Goal: Transaction & Acquisition: Purchase product/service

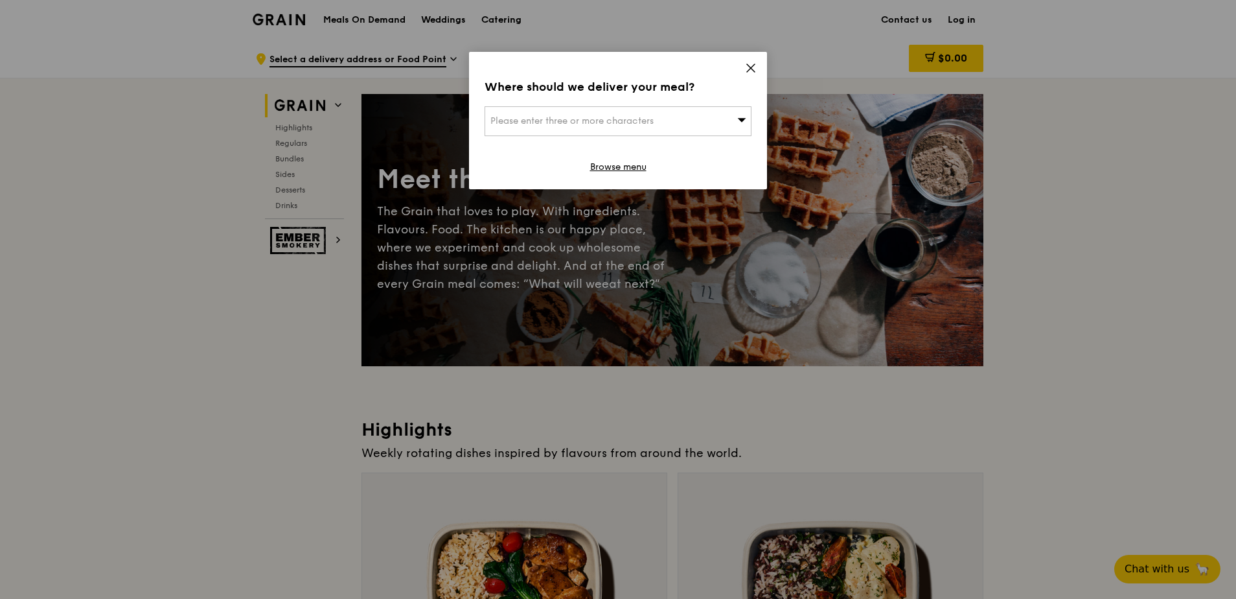
click at [754, 70] on icon at bounding box center [751, 68] width 12 height 12
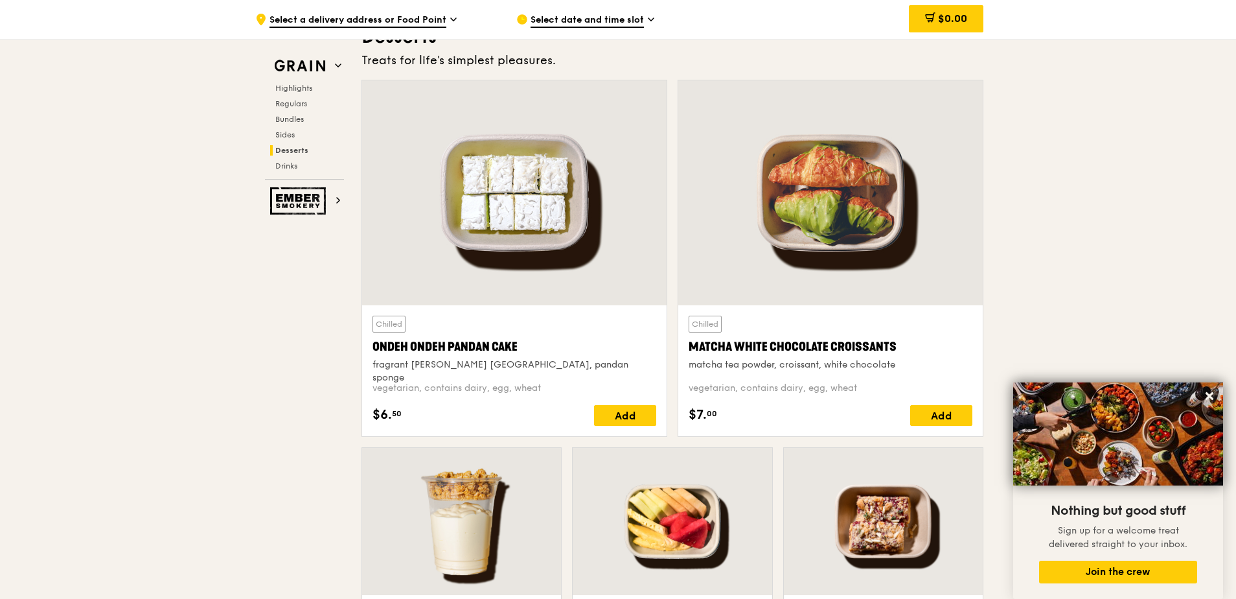
scroll to position [3757, 0]
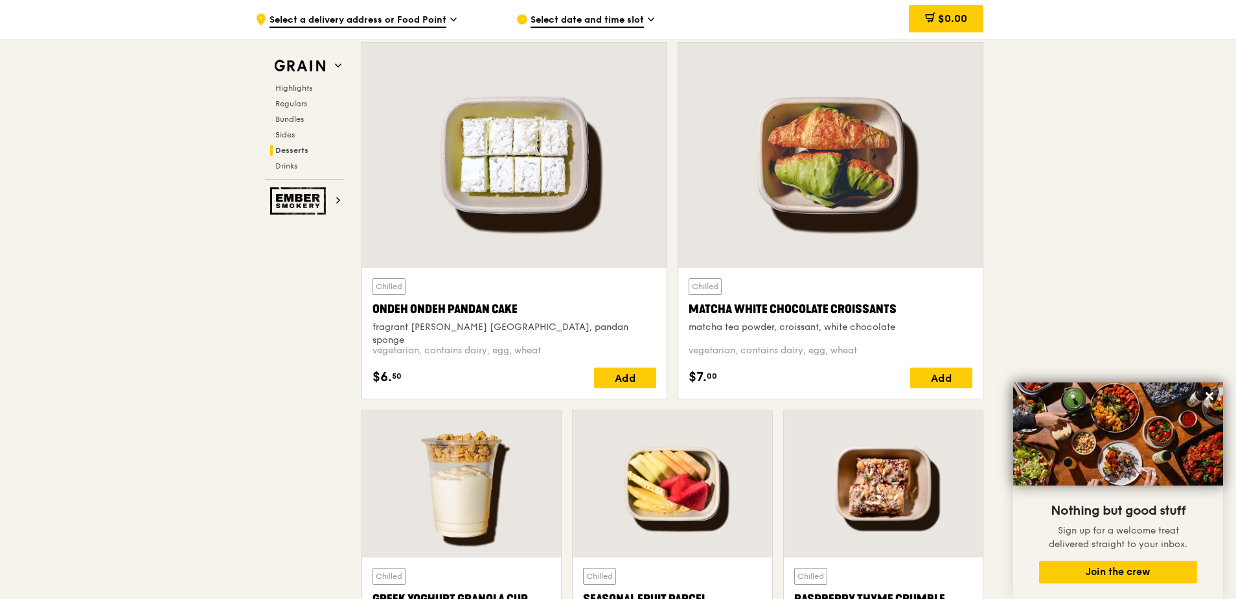
click at [433, 12] on div ".cls-1 { fill: none; stroke: #fff; stroke-linecap: round; stroke-linejoin: roun…" at bounding box center [375, 19] width 240 height 39
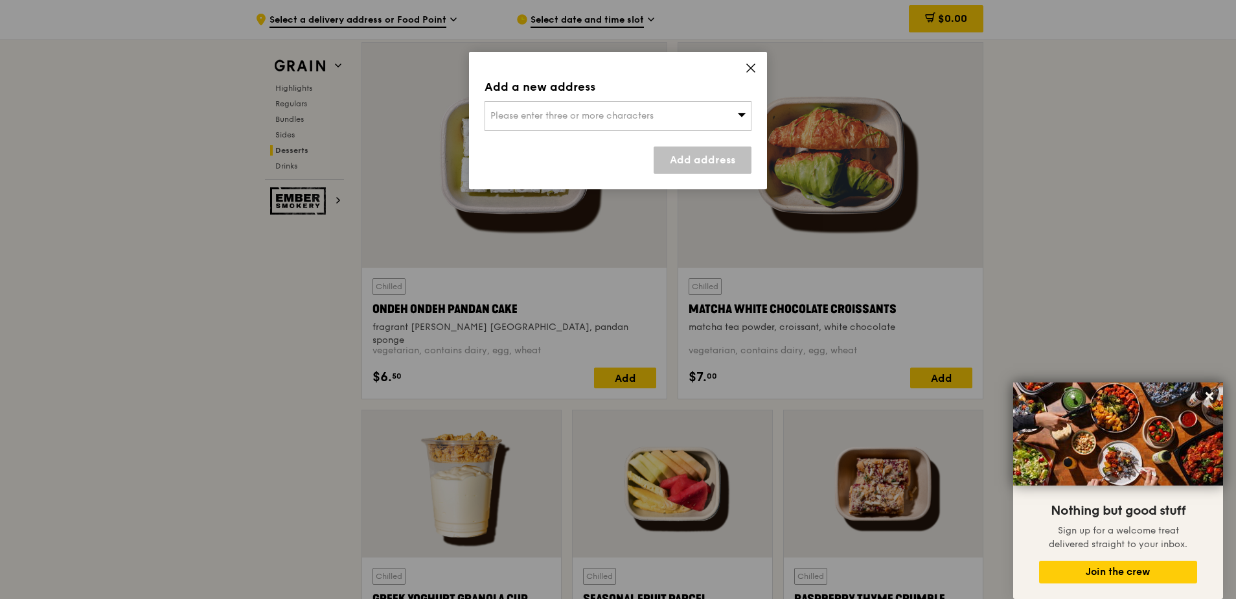
click at [564, 117] on span "Please enter three or more characters" at bounding box center [571, 115] width 163 height 11
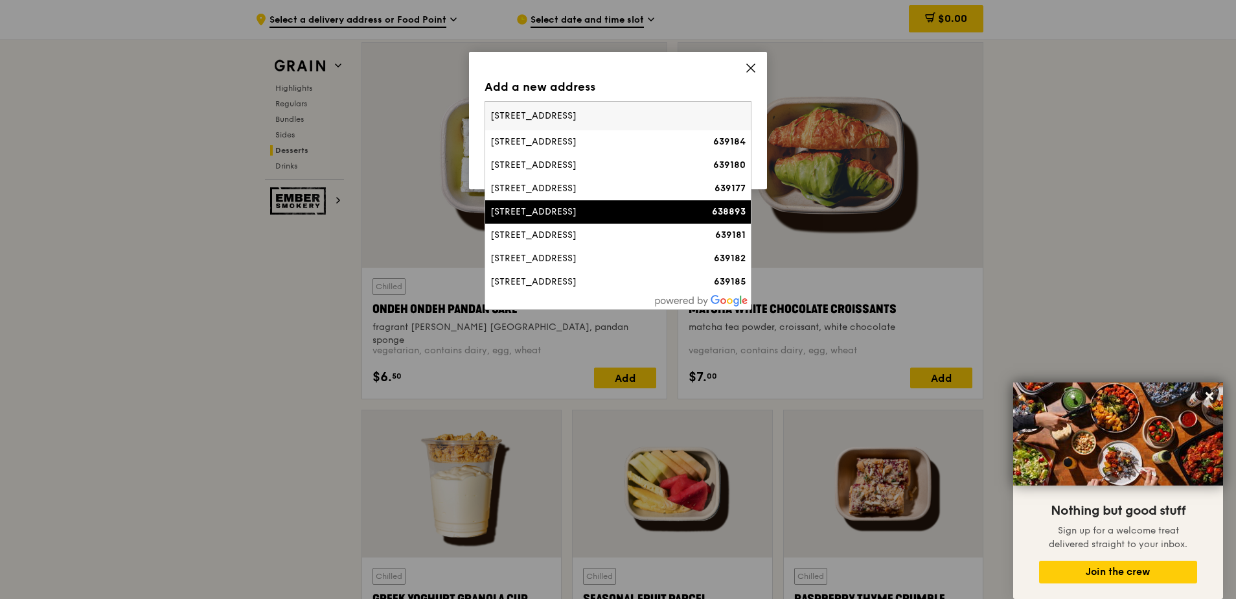
type input "[STREET_ADDRESS]"
click at [583, 209] on div "[STREET_ADDRESS]" at bounding box center [586, 211] width 192 height 13
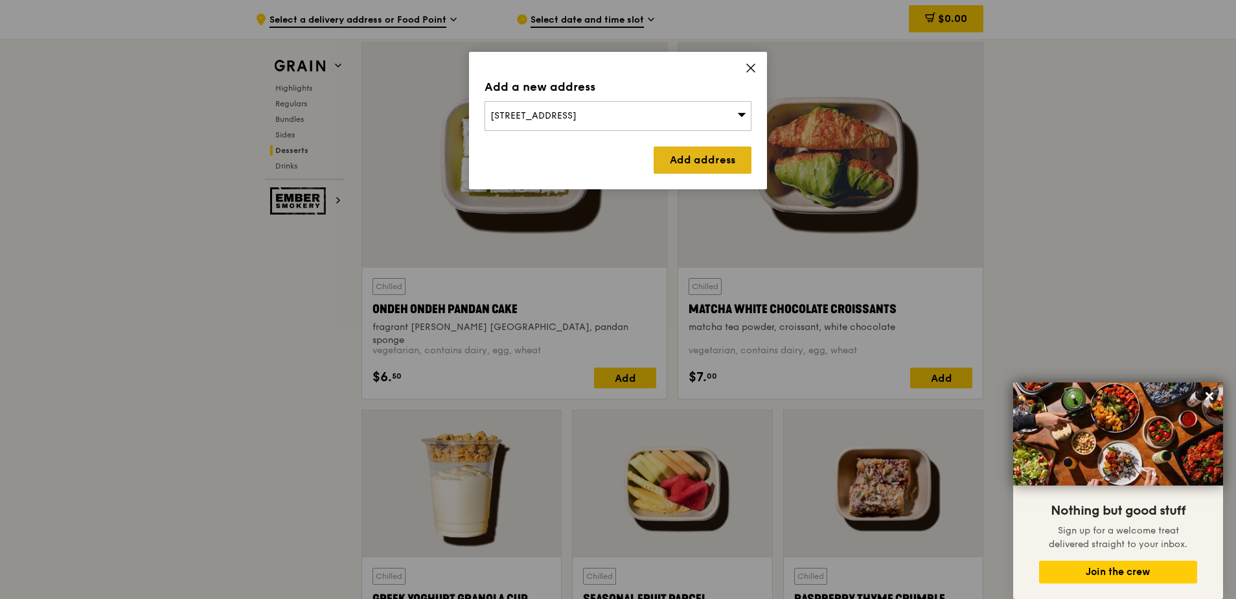
click at [711, 150] on link "Add address" at bounding box center [703, 159] width 98 height 27
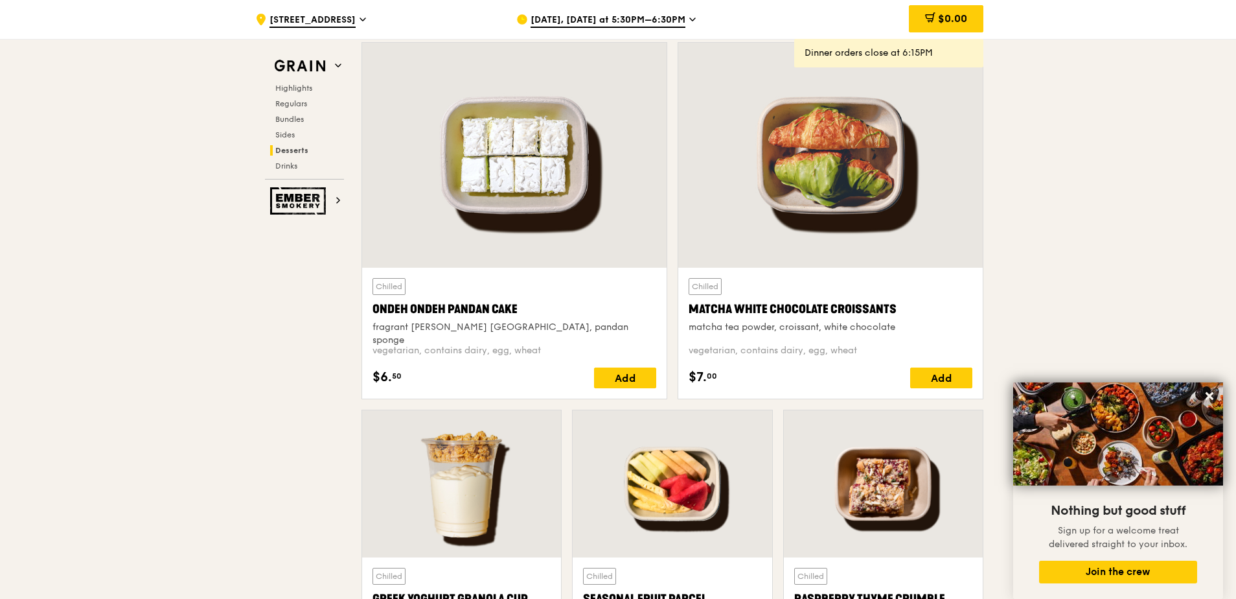
click at [656, 19] on span "[DATE], [DATE] at 5:30PM–6:30PM" at bounding box center [608, 21] width 155 height 14
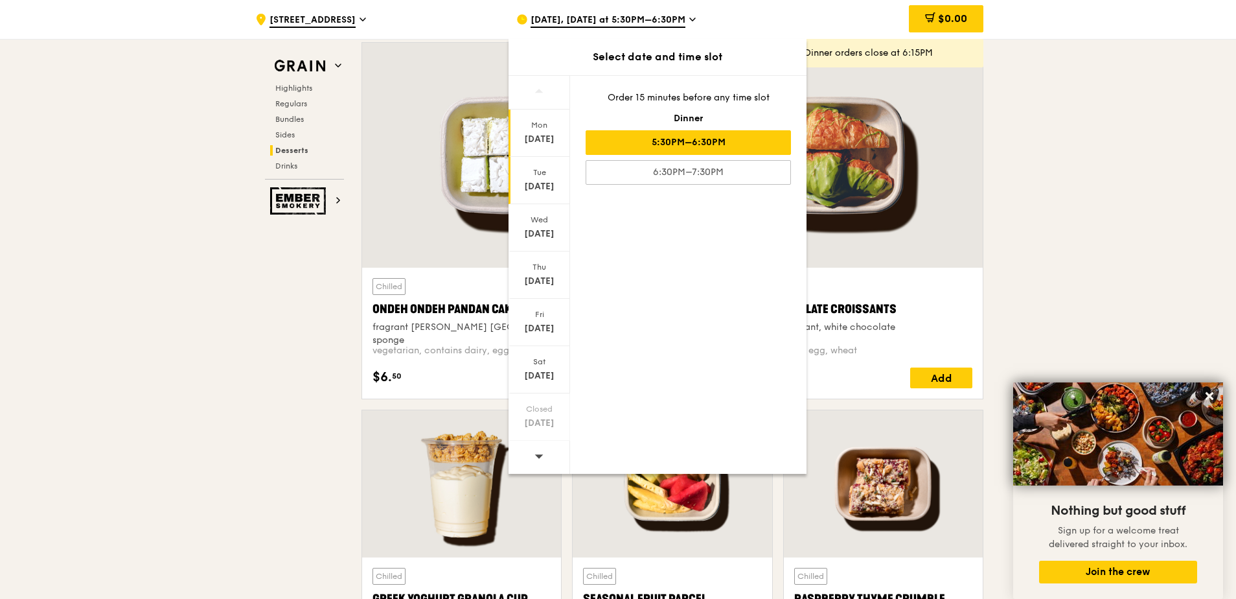
click at [549, 176] on div "Tue" at bounding box center [539, 172] width 58 height 10
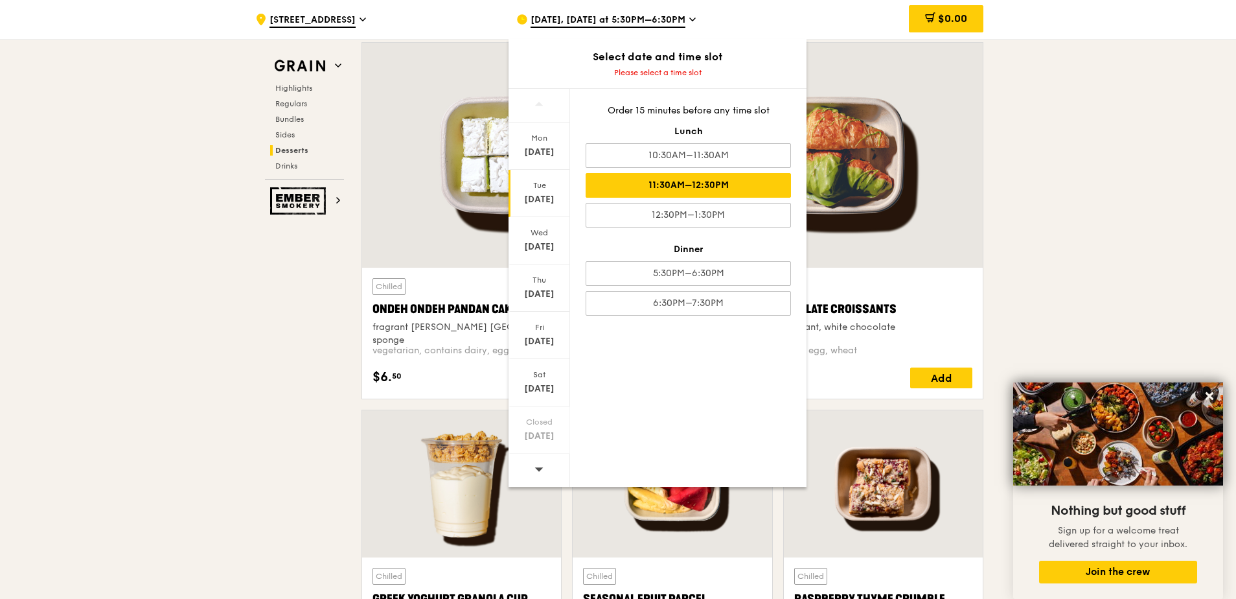
click at [694, 186] on div "11:30AM–12:30PM" at bounding box center [688, 185] width 205 height 25
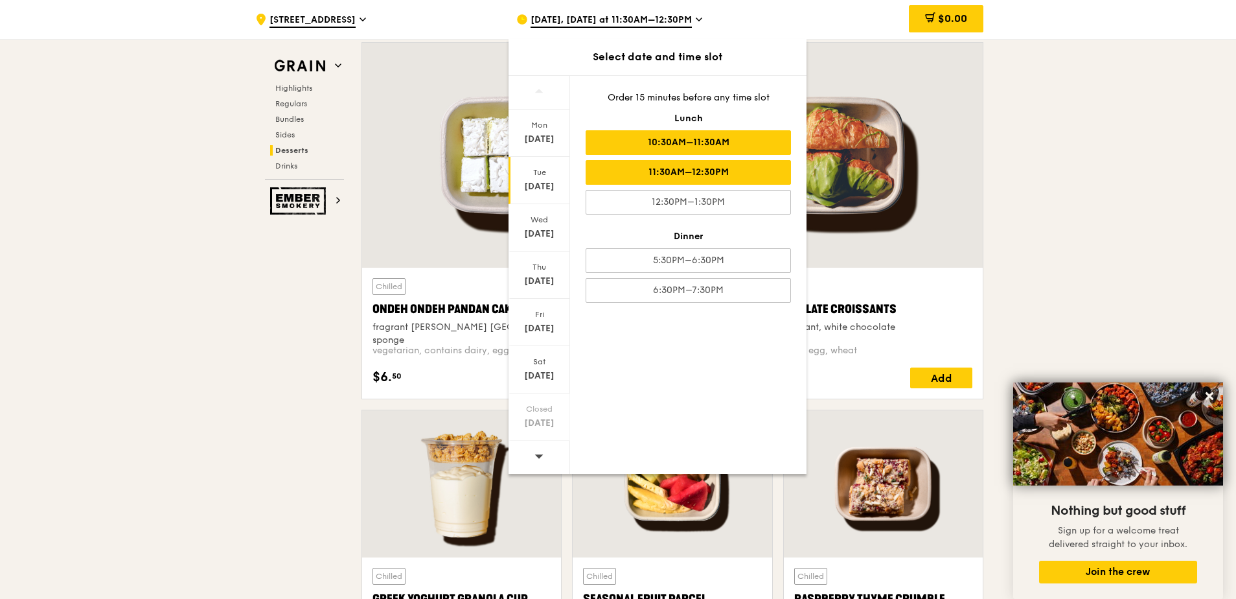
click at [713, 144] on div "10:30AM–11:30AM" at bounding box center [688, 142] width 205 height 25
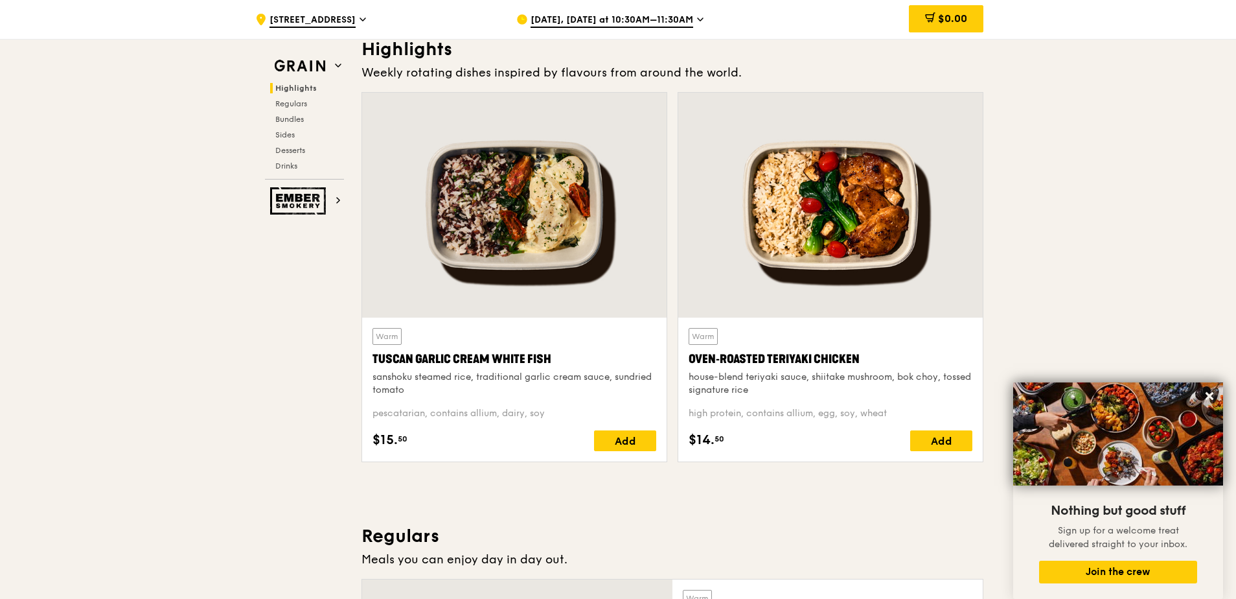
scroll to position [389, 0]
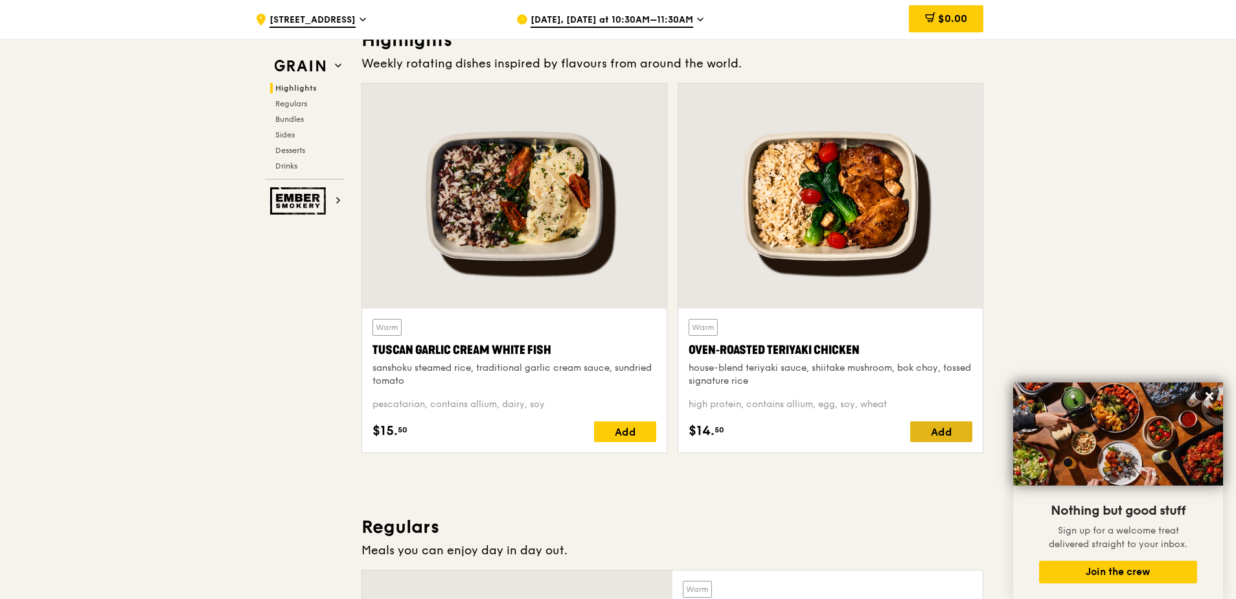
click at [934, 428] on div "Add" at bounding box center [941, 431] width 62 height 21
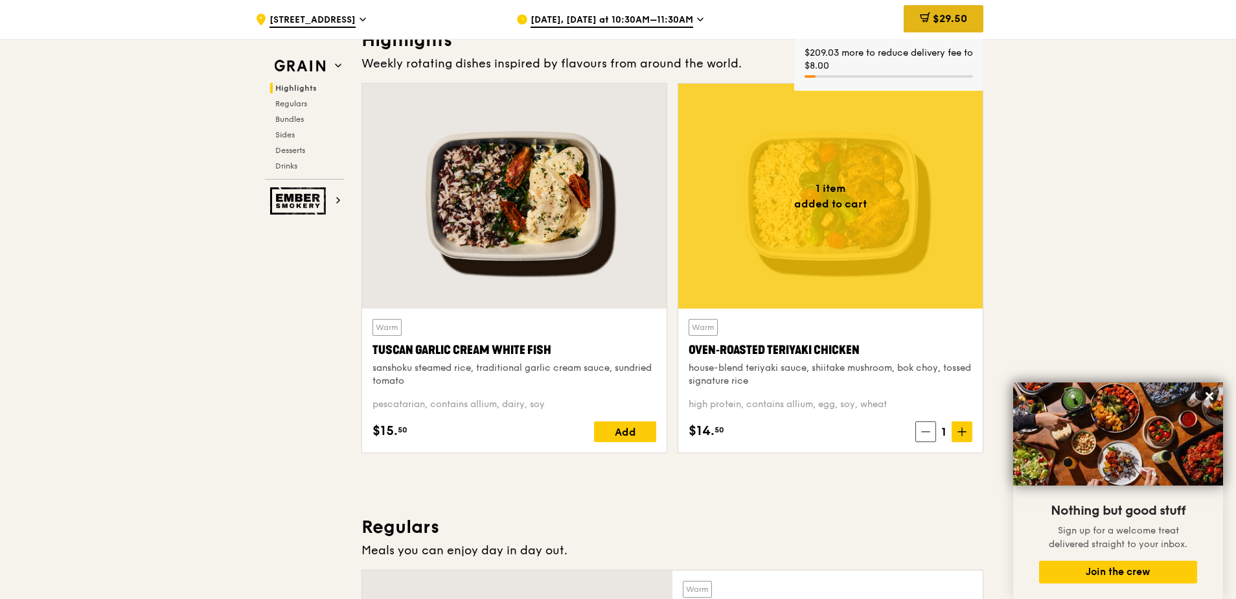
click at [952, 16] on span "$29.50" at bounding box center [950, 18] width 34 height 12
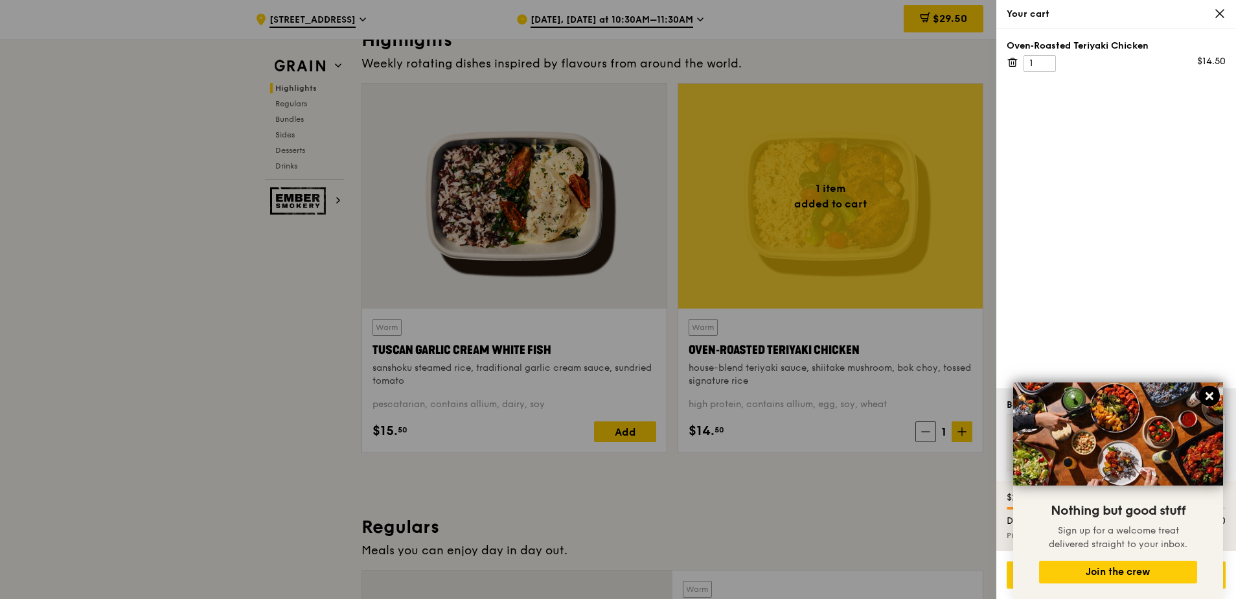
click at [1212, 395] on icon at bounding box center [1210, 396] width 12 height 12
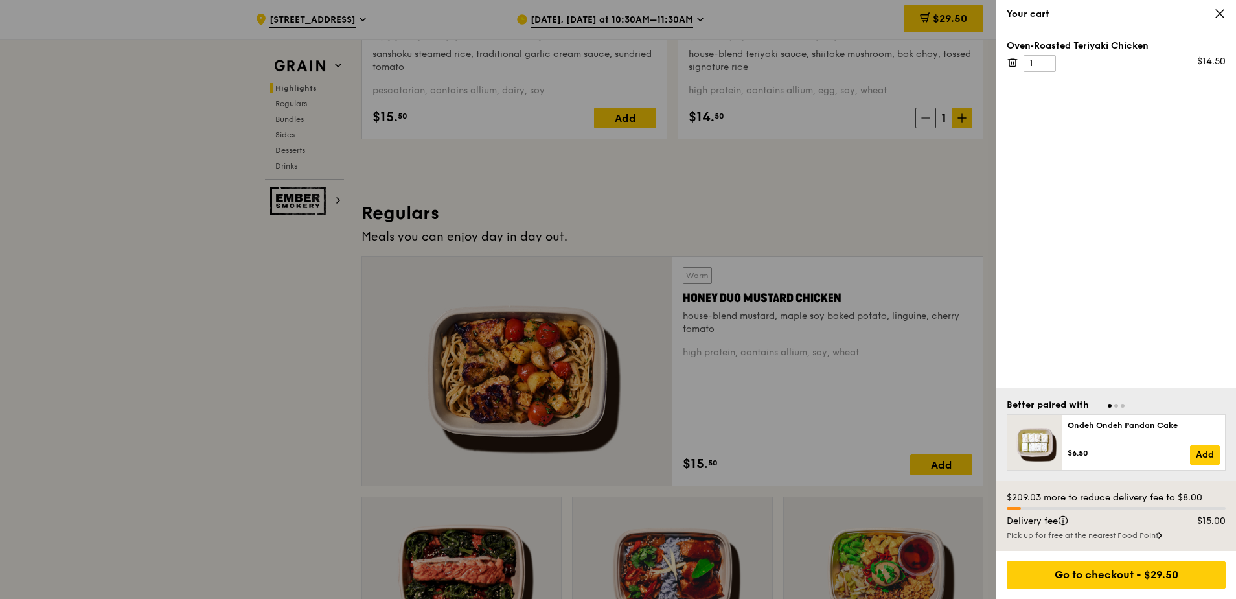
scroll to position [713, 0]
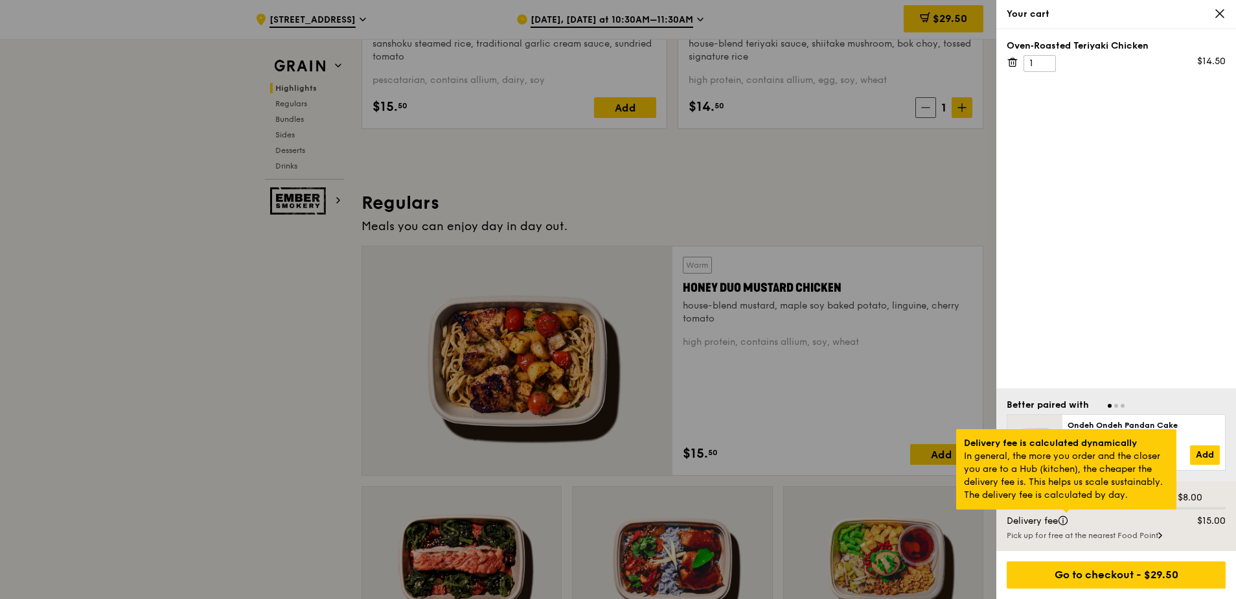
click at [1070, 512] on div at bounding box center [1066, 510] width 6 height 3
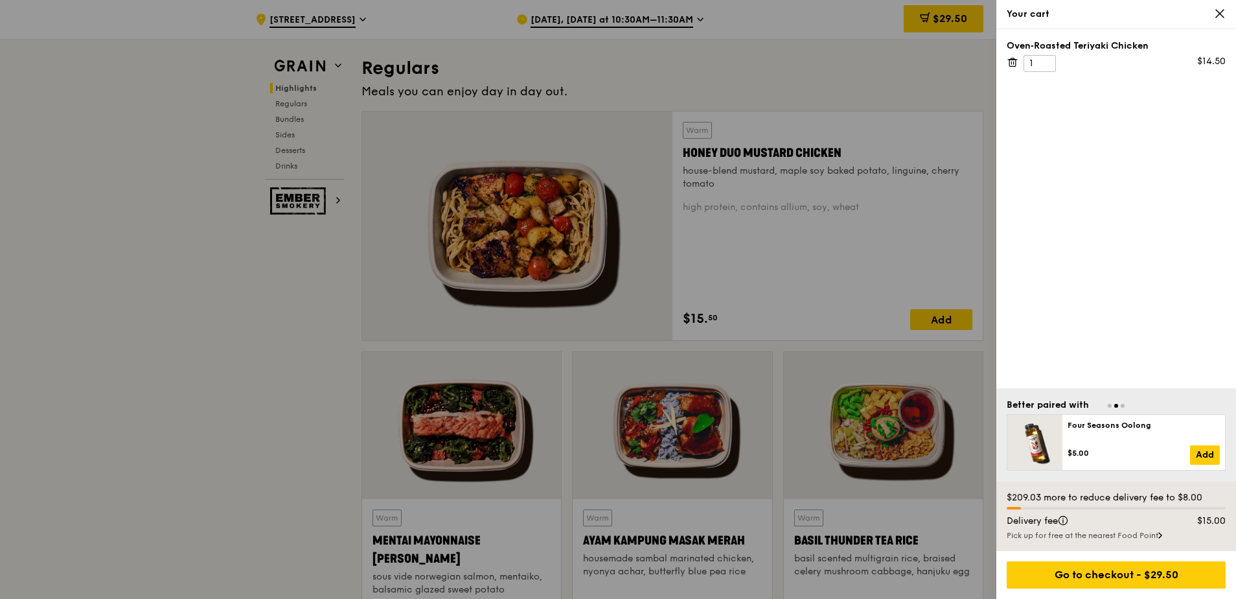
scroll to position [842, 0]
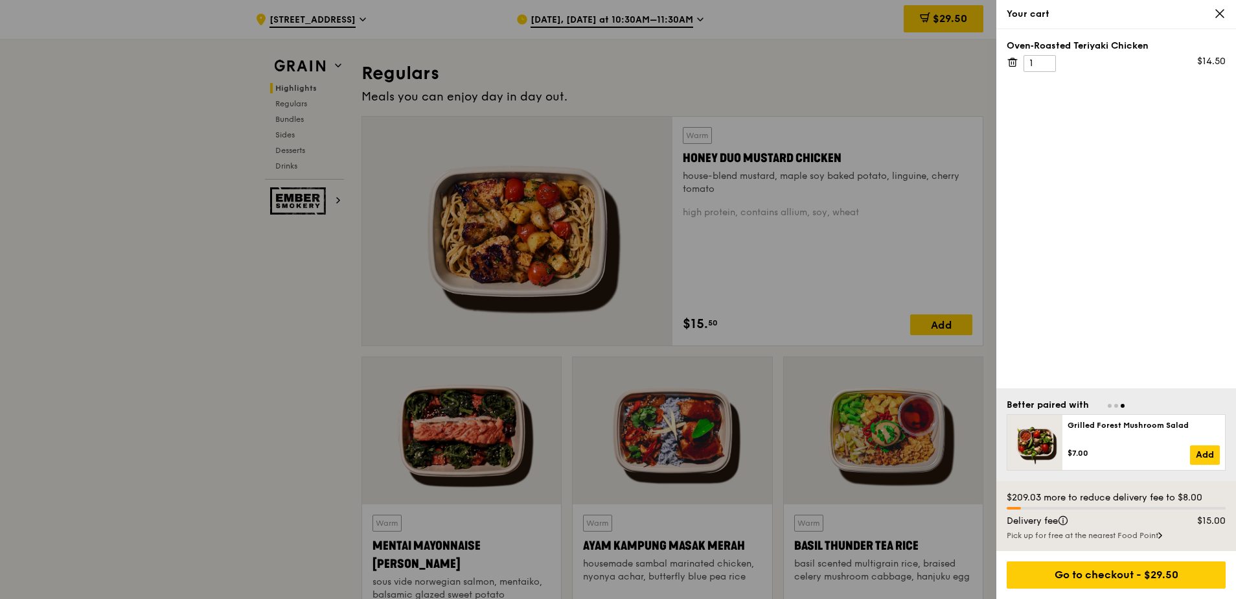
click at [1219, 12] on icon at bounding box center [1220, 14] width 12 height 12
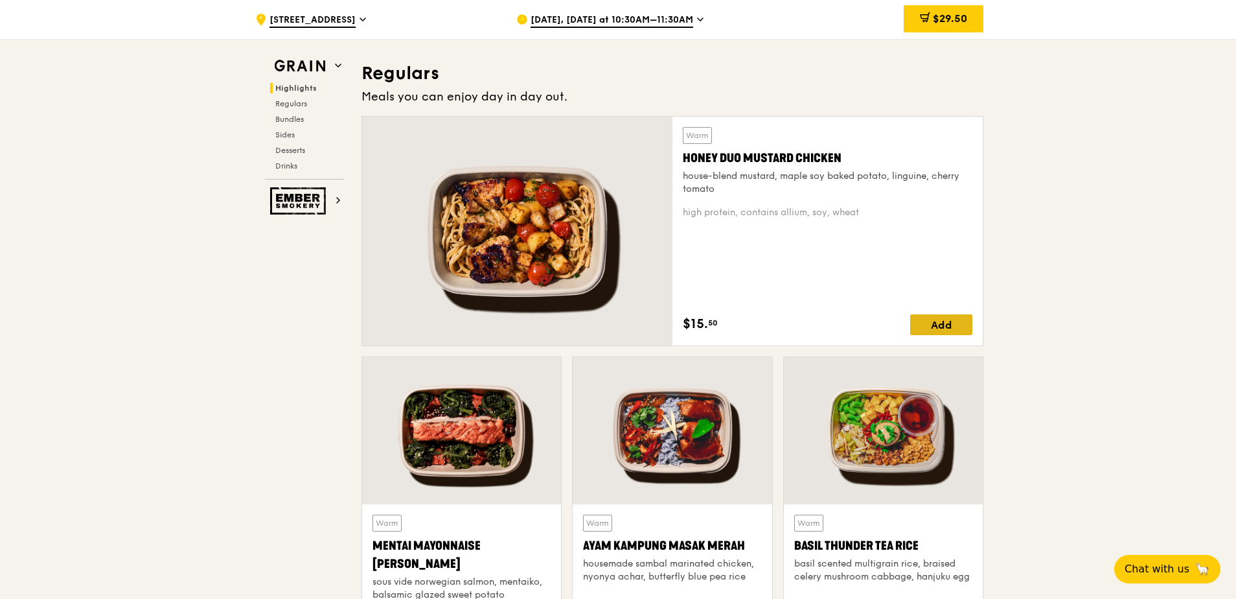
click at [949, 323] on div "Add" at bounding box center [941, 324] width 62 height 21
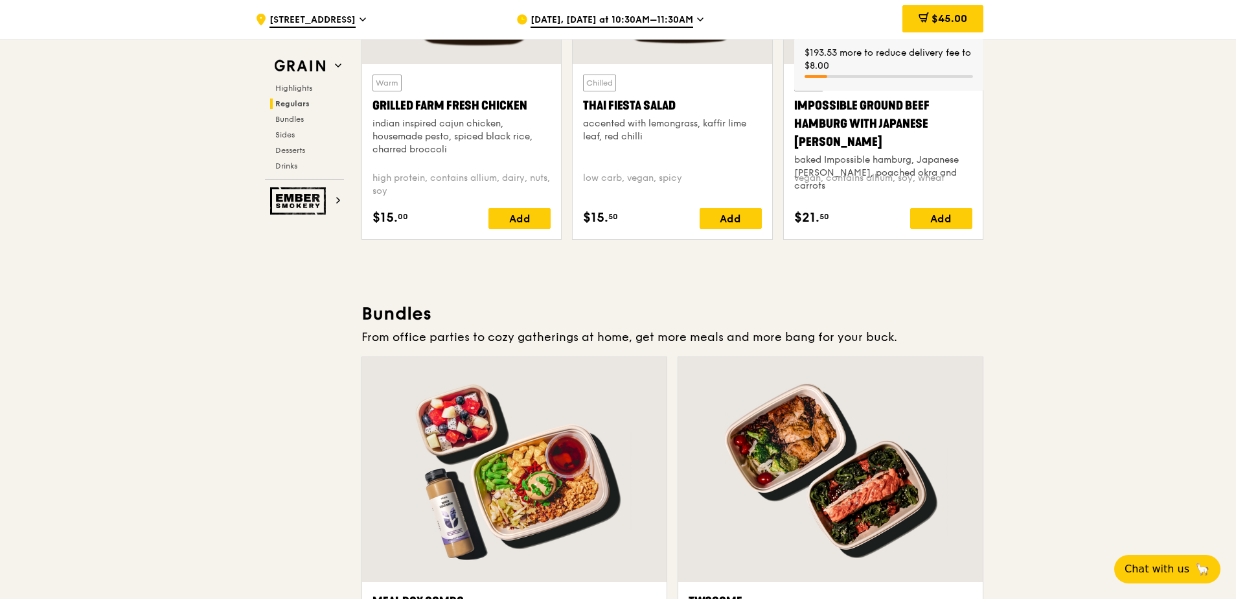
scroll to position [1619, 0]
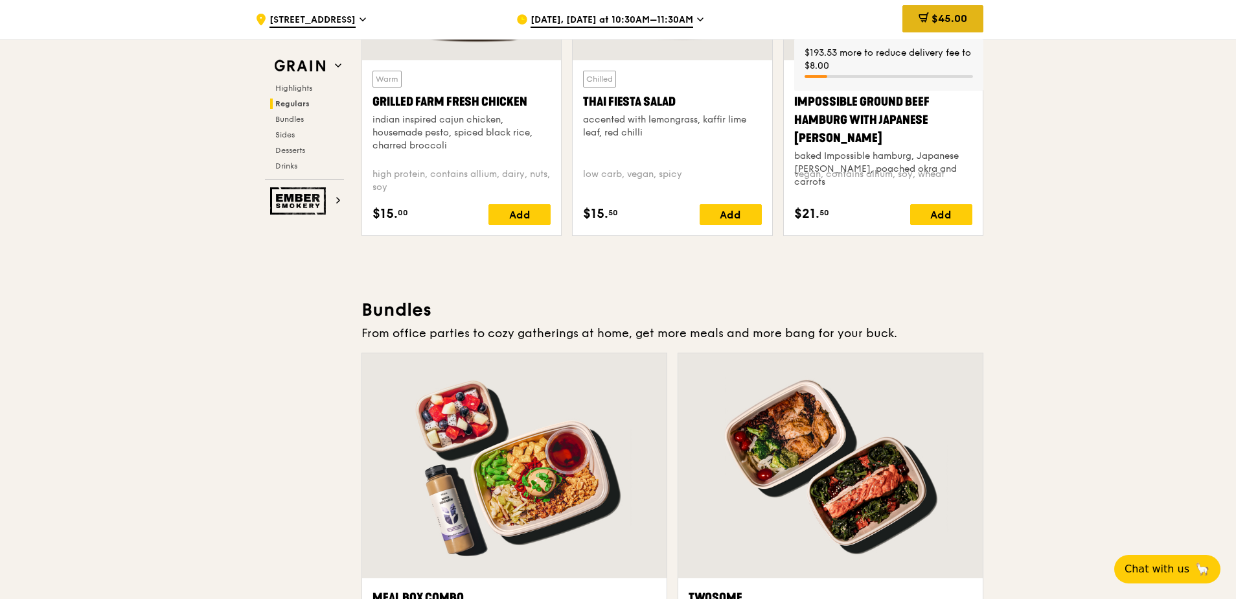
click at [957, 18] on span "$45.00" at bounding box center [950, 18] width 36 height 12
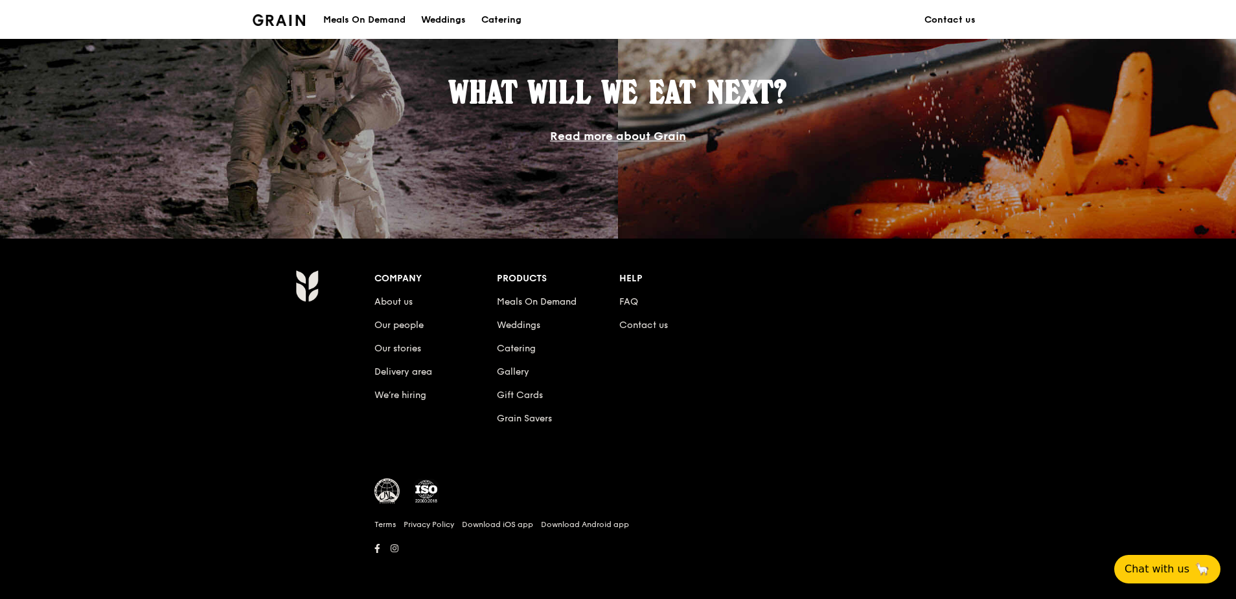
scroll to position [777, 0]
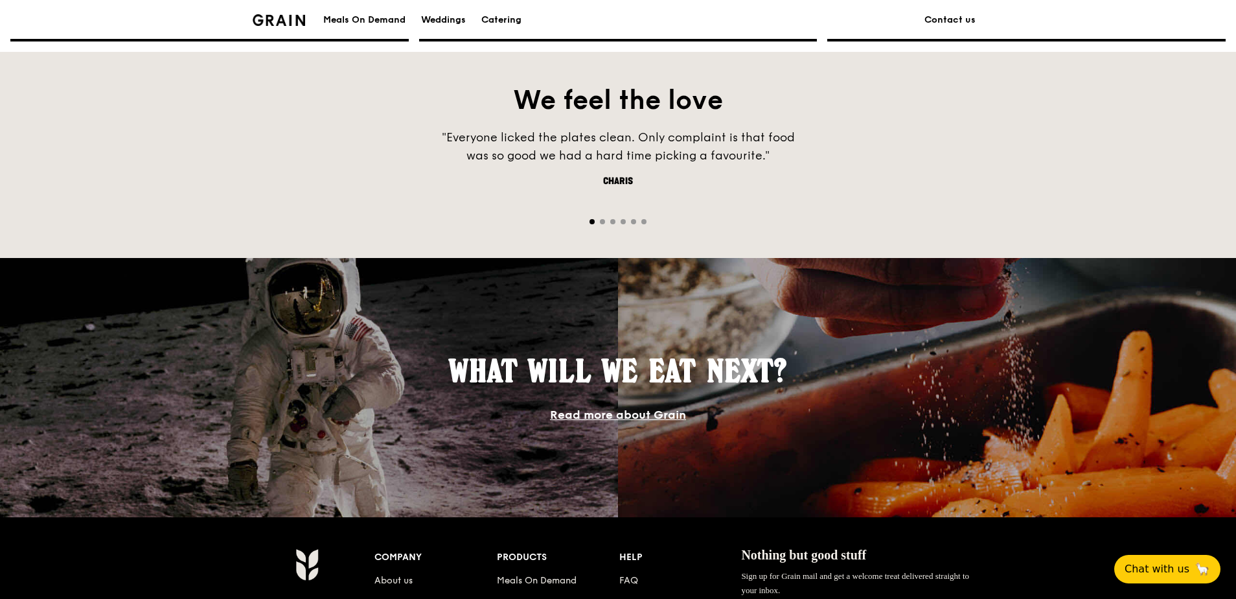
scroll to position [1143, 0]
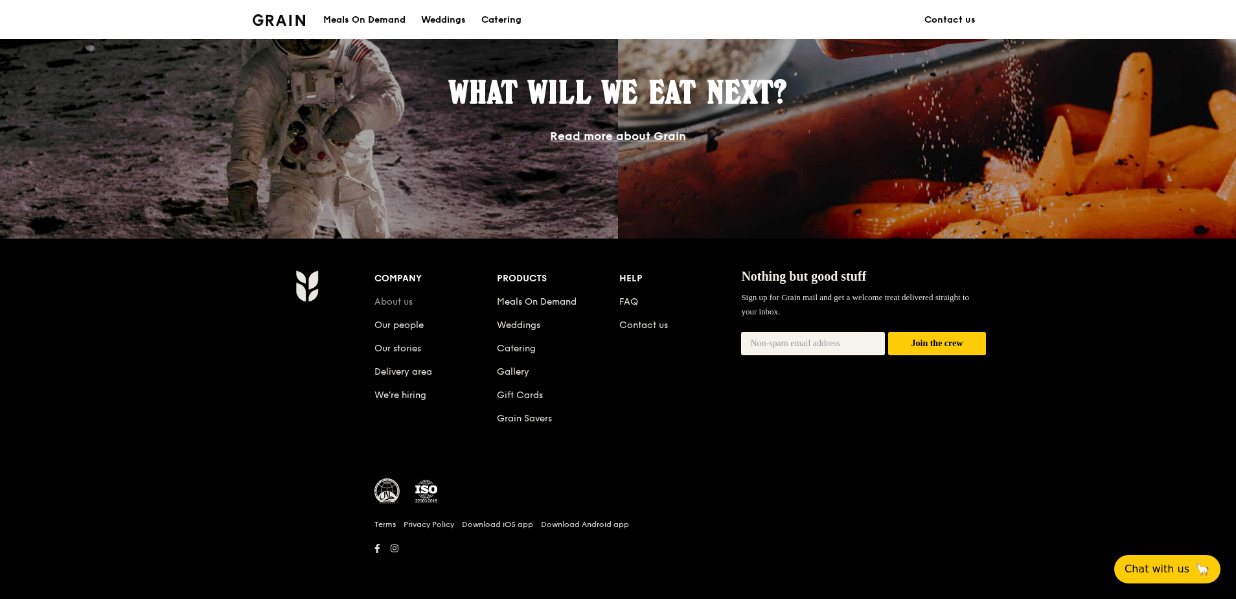
click at [405, 299] on link "About us" at bounding box center [393, 301] width 38 height 11
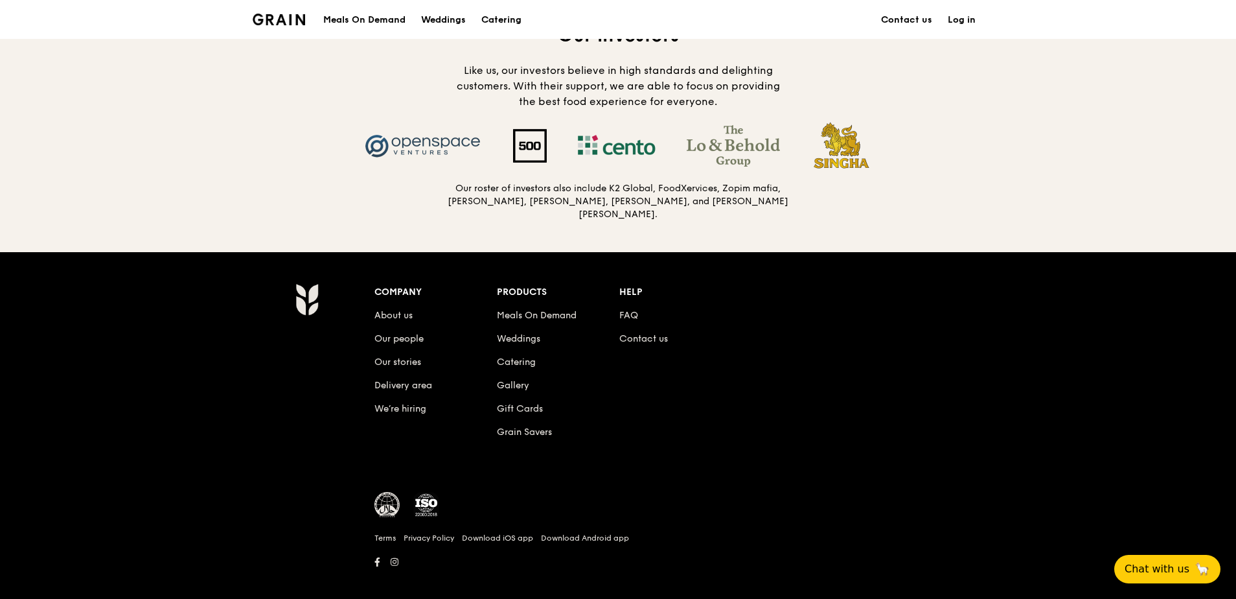
scroll to position [1308, 0]
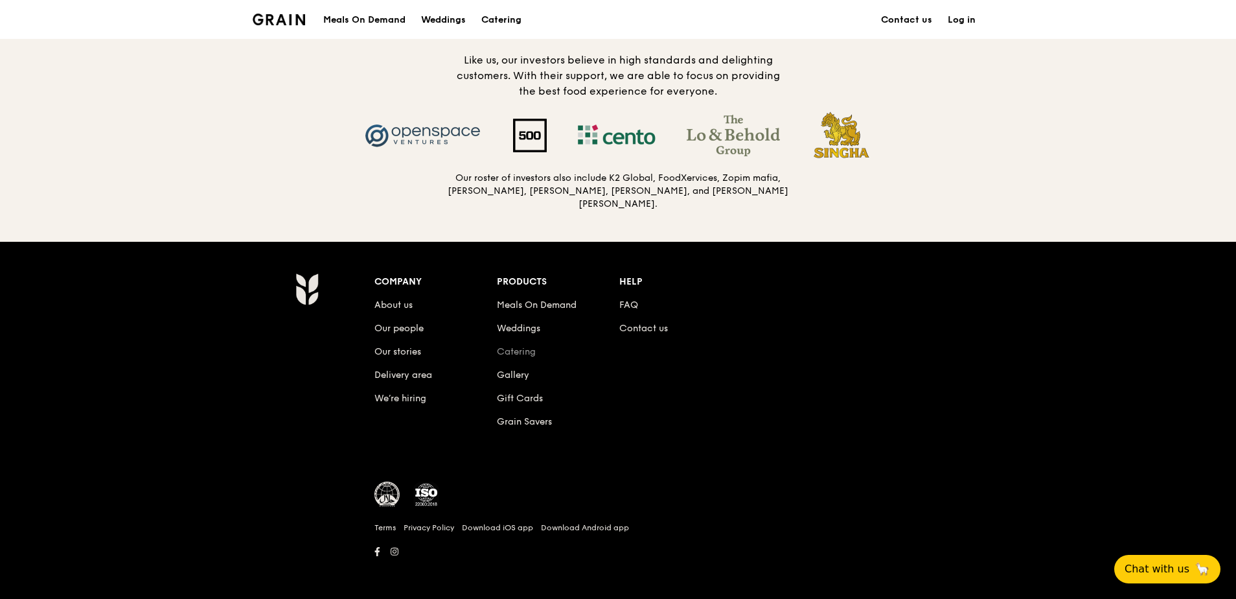
click at [521, 350] on link "Catering" at bounding box center [516, 351] width 39 height 11
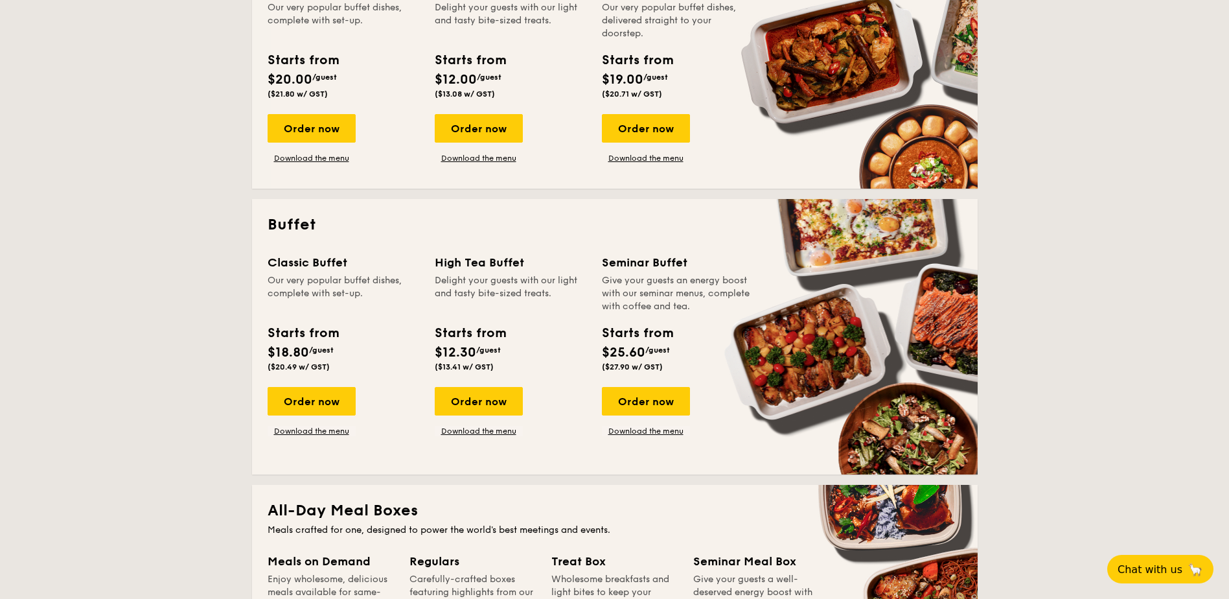
scroll to position [713, 0]
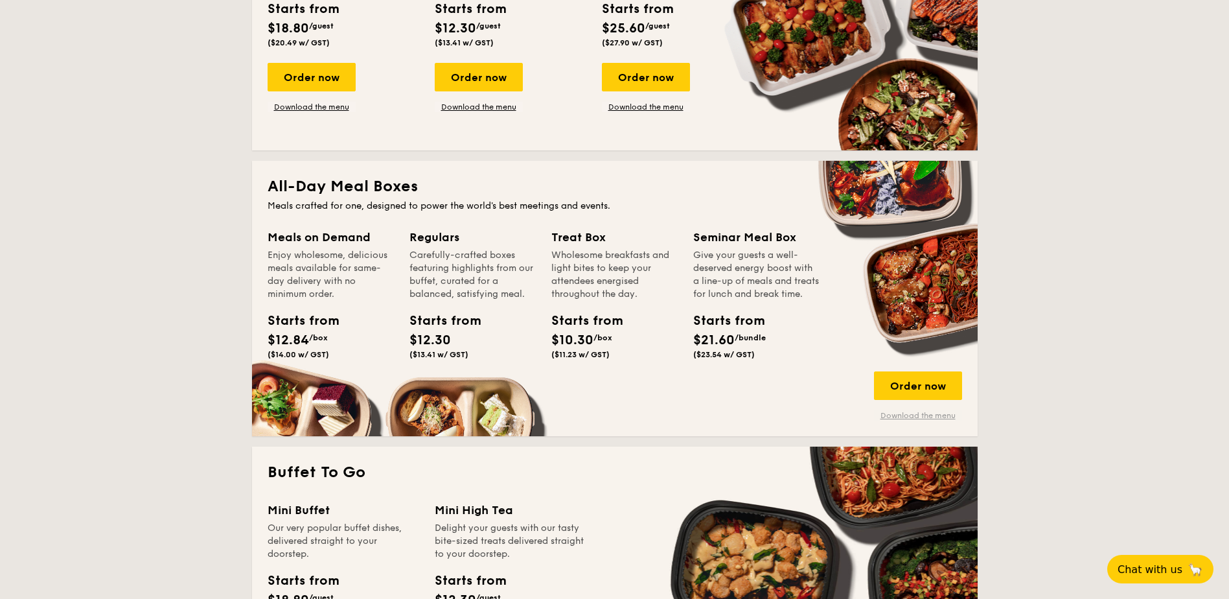
click at [920, 415] on link "Download the menu" at bounding box center [918, 415] width 88 height 10
